Goal: Task Accomplishment & Management: Manage account settings

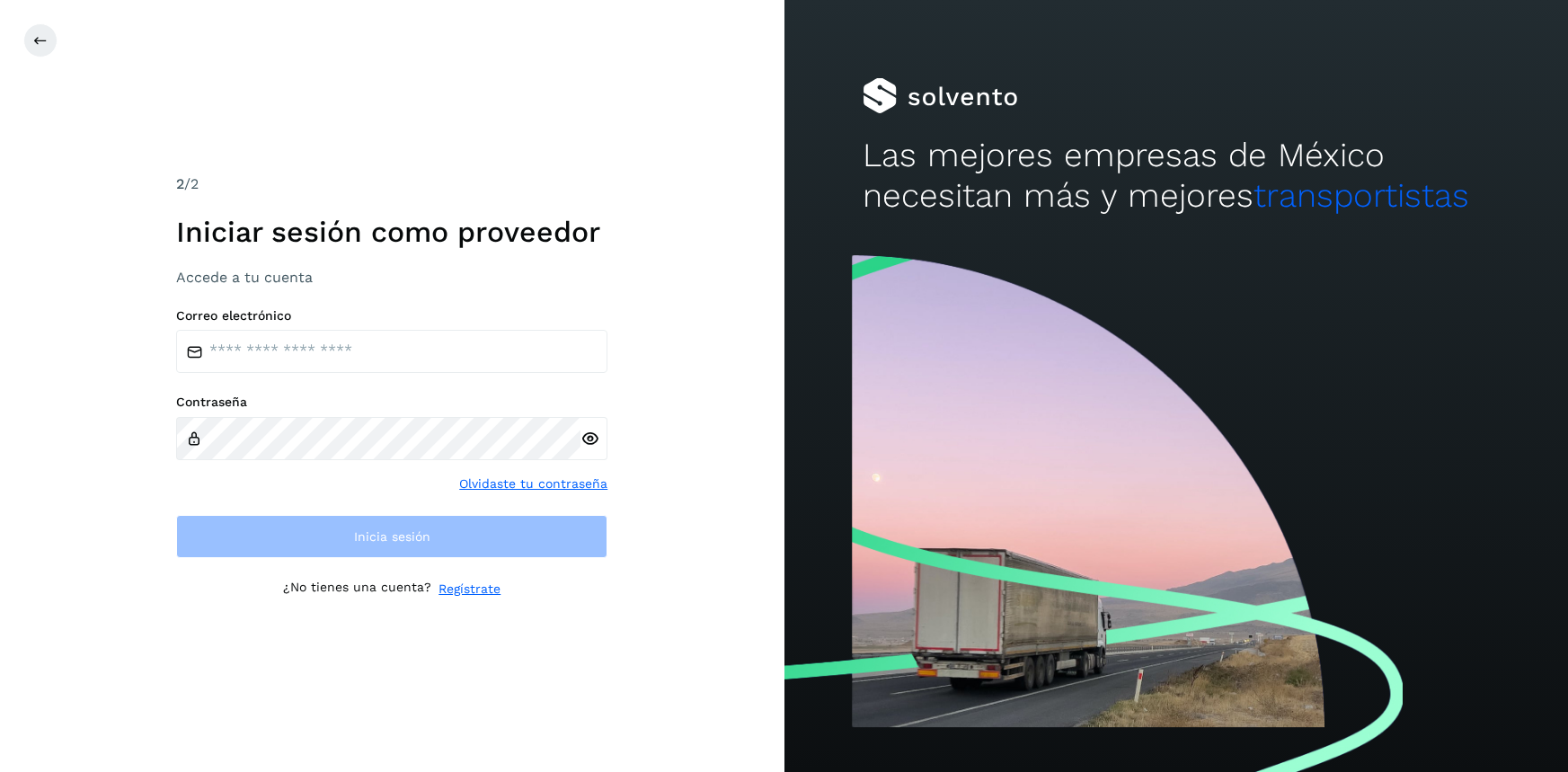
click at [378, 351] on input "email" at bounding box center [391, 351] width 431 height 44
type input "**********"
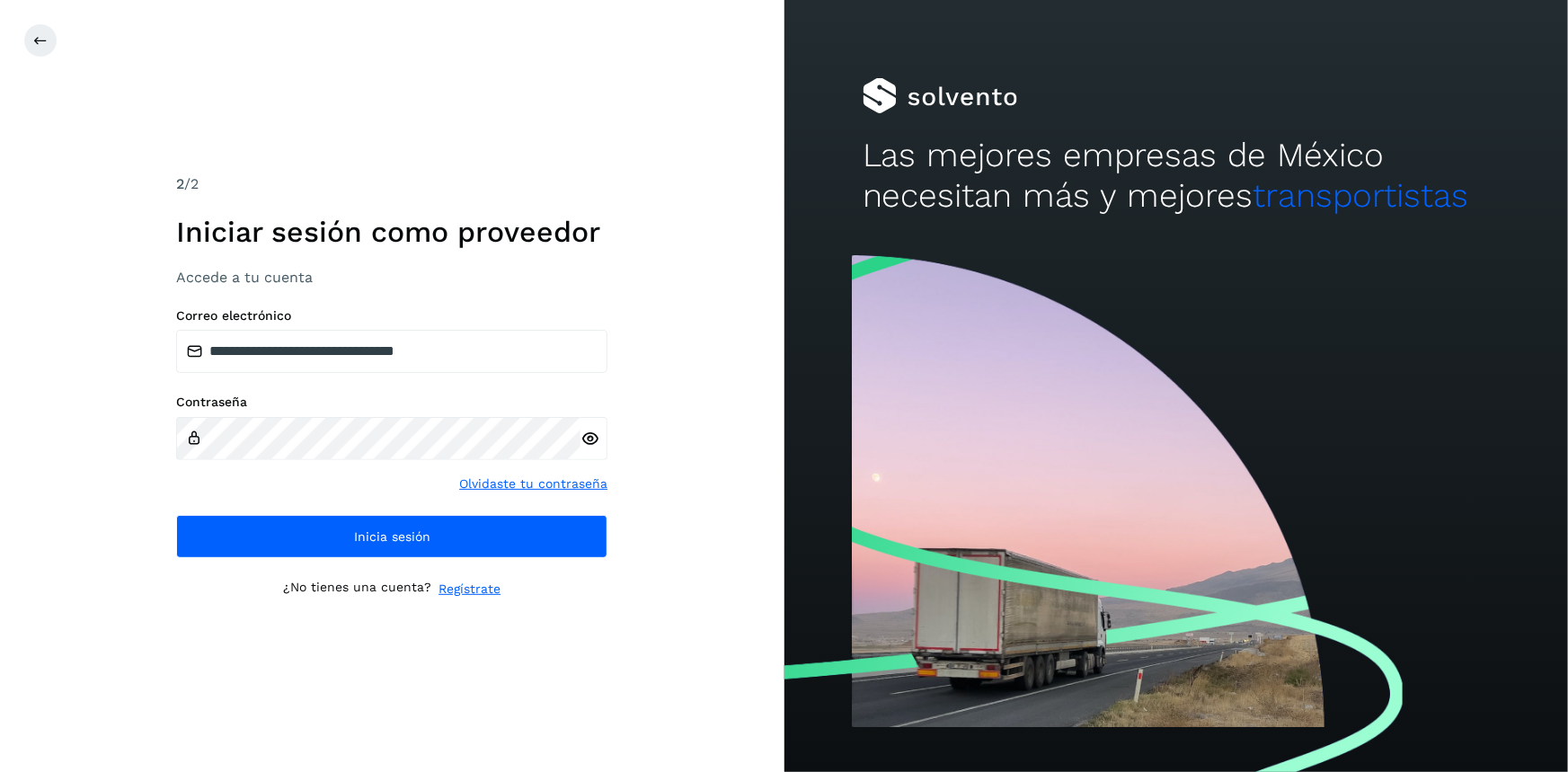
click at [588, 444] on icon at bounding box center [589, 439] width 19 height 19
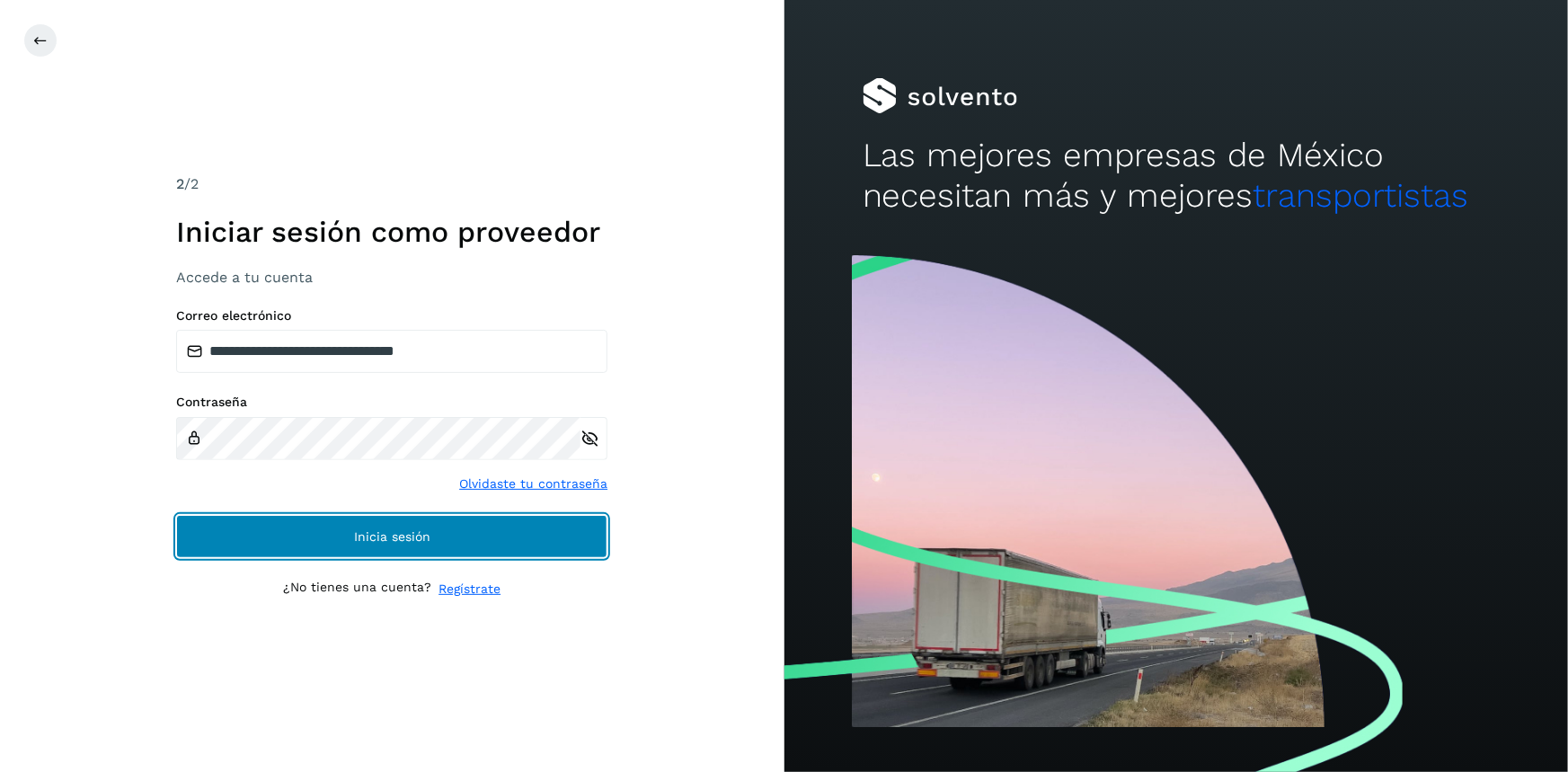
click at [547, 536] on button "Inicia sesión" at bounding box center [391, 537] width 431 height 44
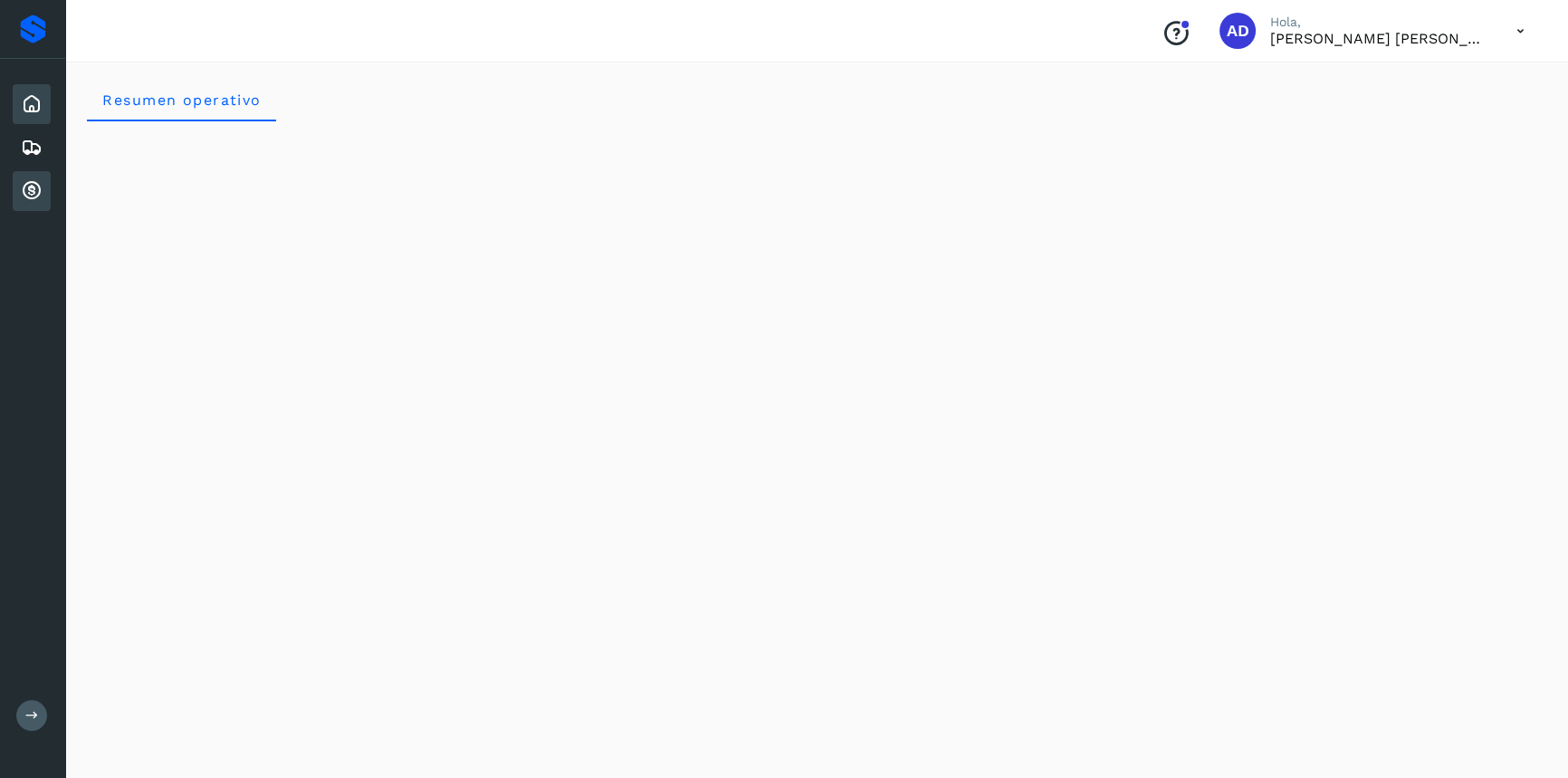
click at [37, 189] on icon at bounding box center [32, 191] width 22 height 22
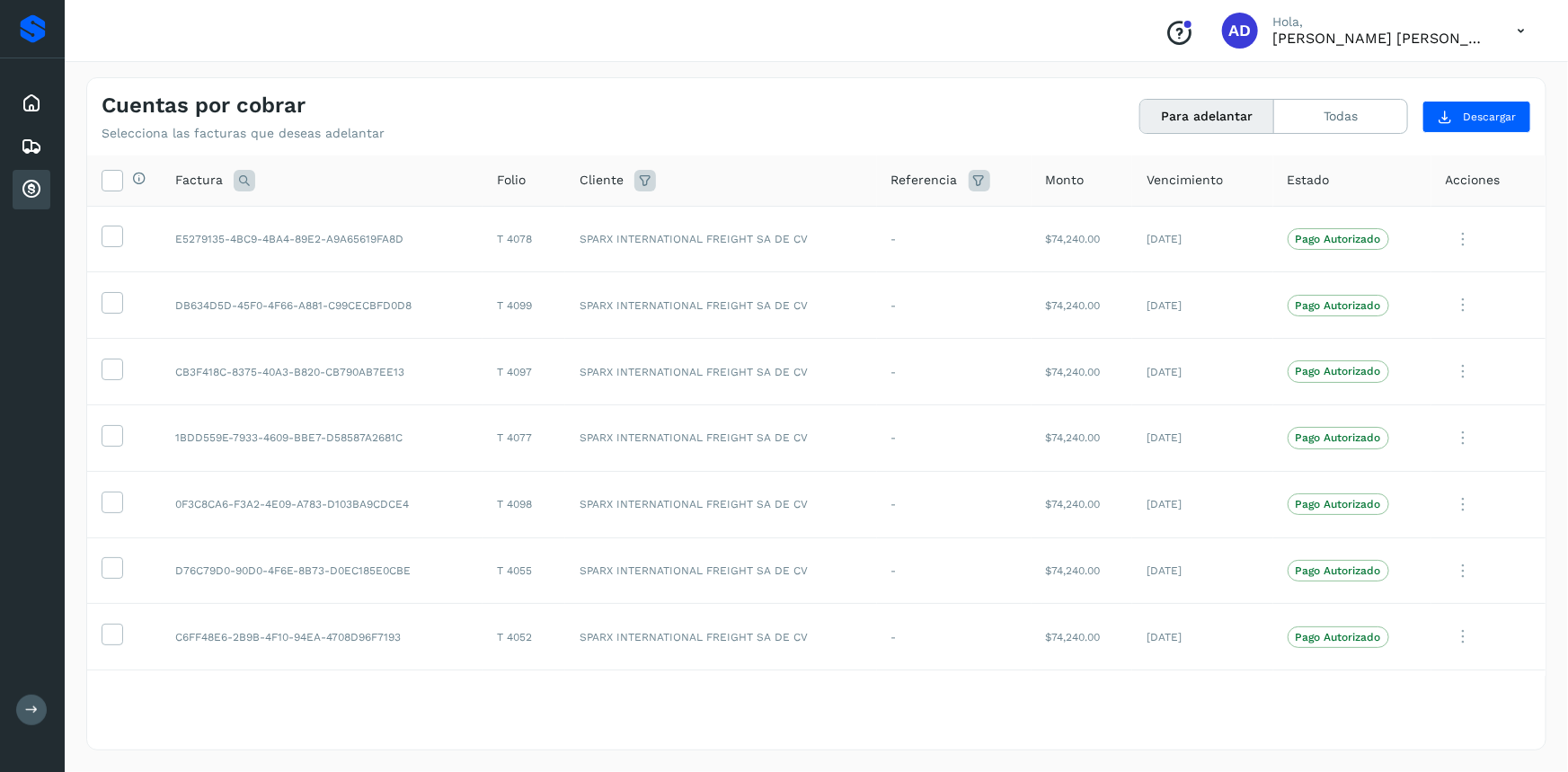
click at [1524, 26] on icon at bounding box center [1521, 31] width 37 height 37
click at [1412, 90] on div "Cerrar sesión" at bounding box center [1432, 81] width 214 height 35
